Goal: Find contact information: Find contact information

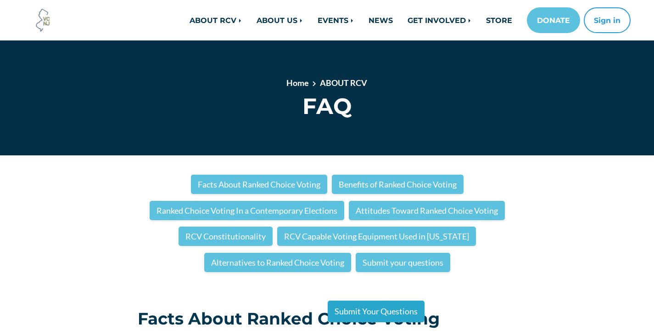
click at [398, 312] on link "Submit Your Questions" at bounding box center [376, 311] width 97 height 22
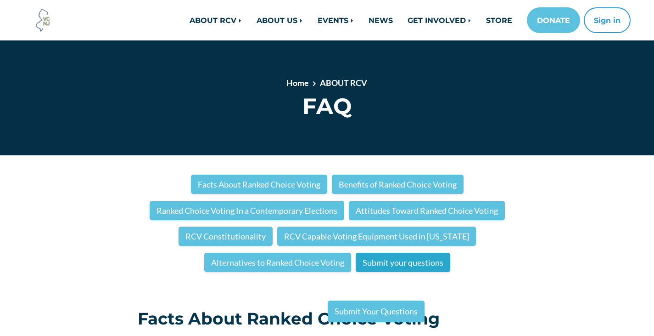
click at [389, 257] on link "Submit your questions" at bounding box center [403, 261] width 95 height 19
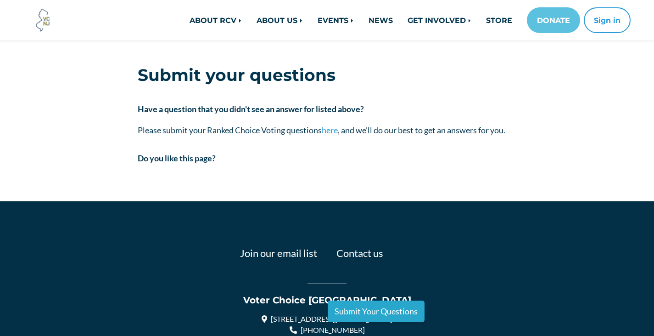
click at [392, 308] on link "Submit Your Questions" at bounding box center [376, 311] width 97 height 22
click at [332, 125] on link "here" at bounding box center [330, 130] width 16 height 10
